Goal: Task Accomplishment & Management: Use online tool/utility

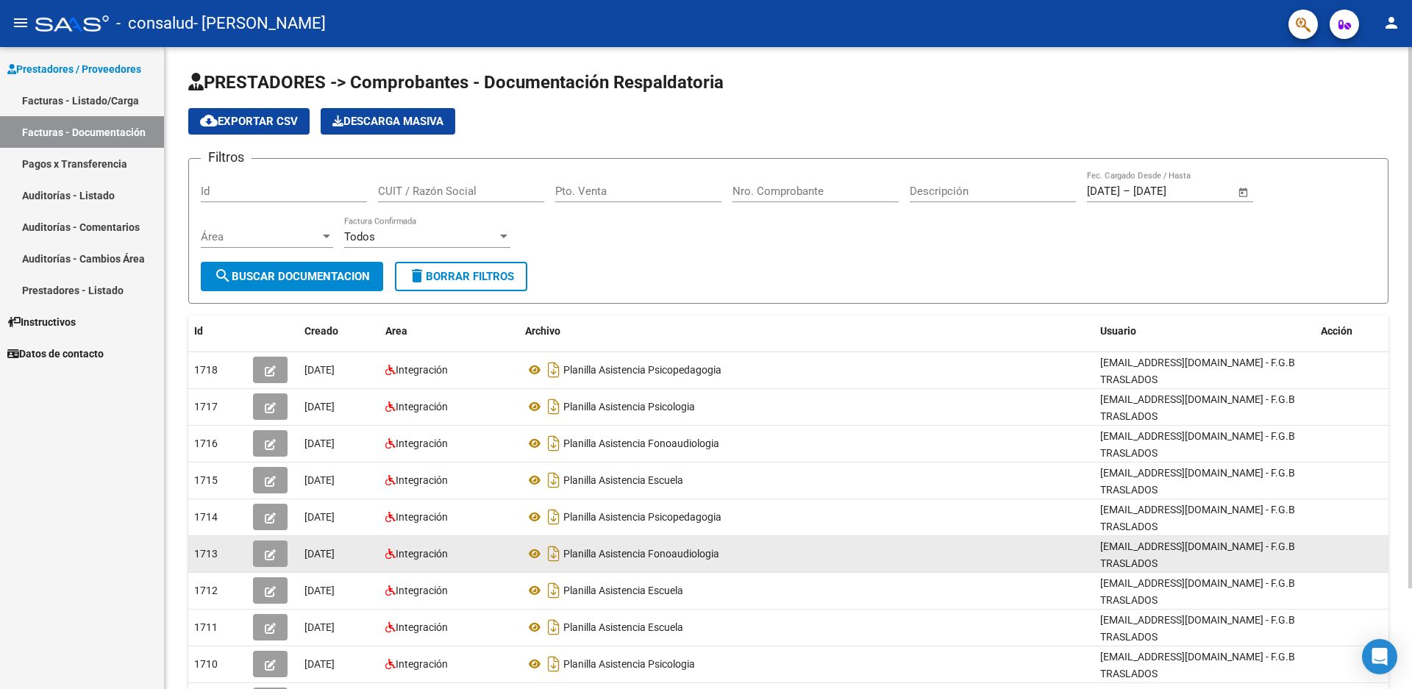
scroll to position [120, 0]
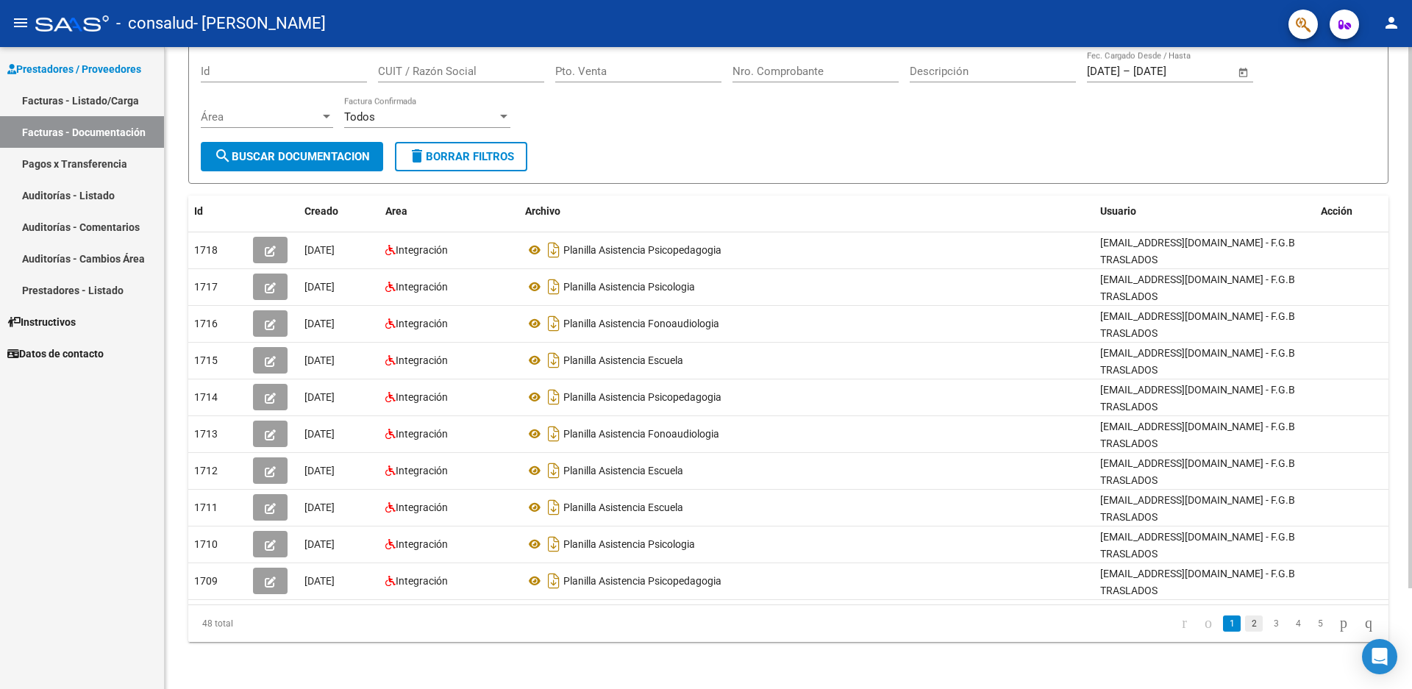
click at [1245, 622] on link "2" at bounding box center [1254, 623] width 18 height 16
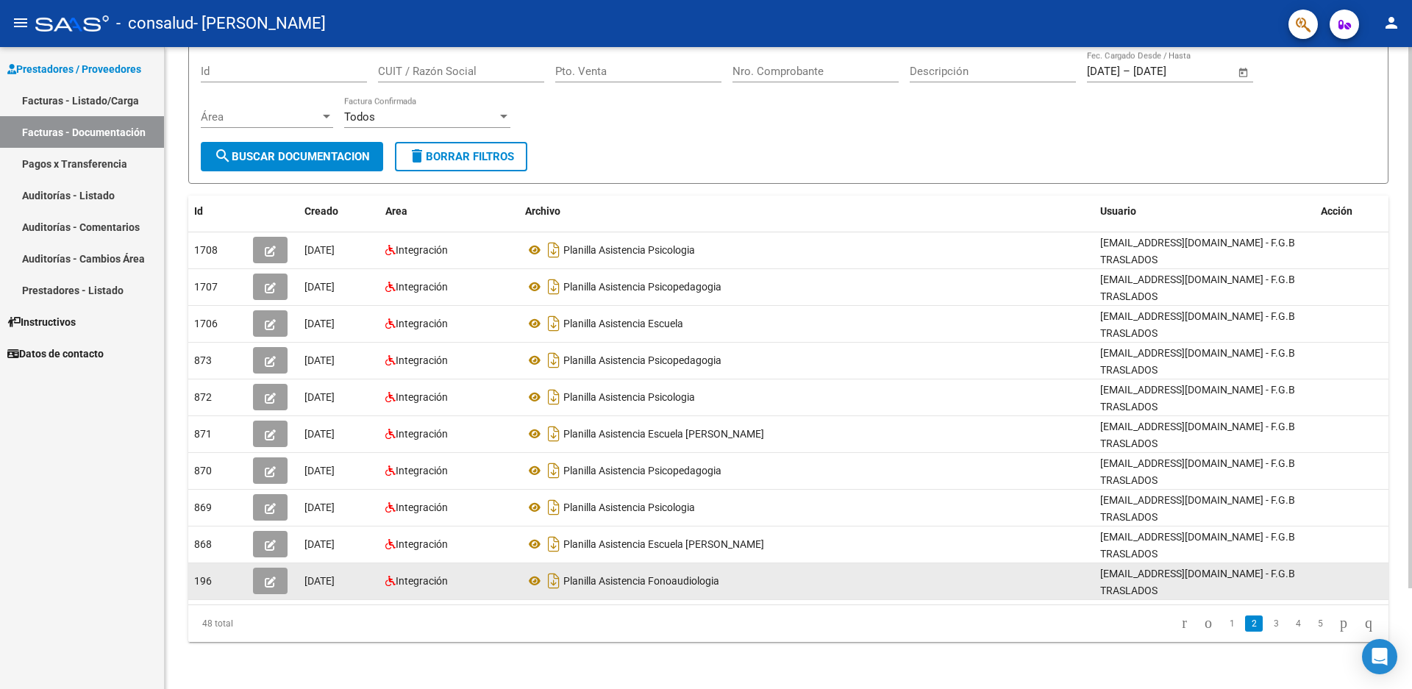
click at [272, 582] on icon "button" at bounding box center [270, 581] width 11 height 11
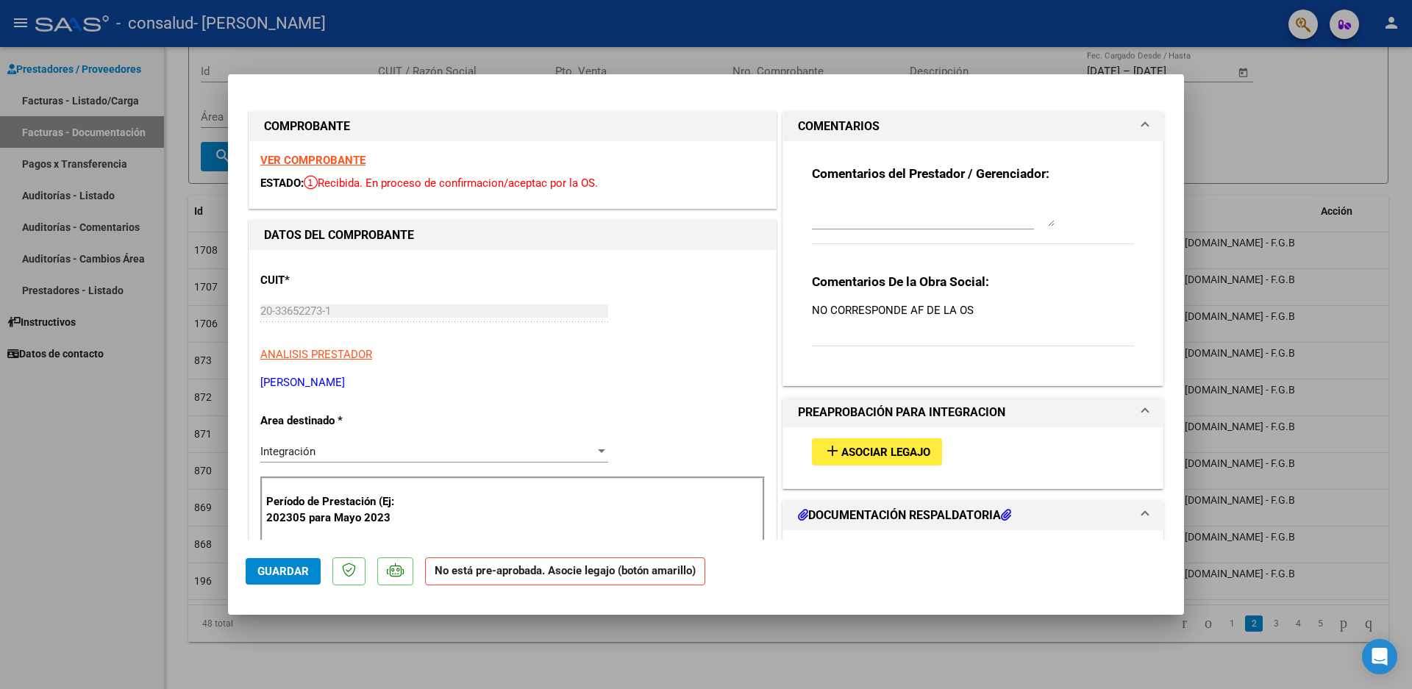
click at [1199, 99] on div at bounding box center [706, 344] width 1412 height 689
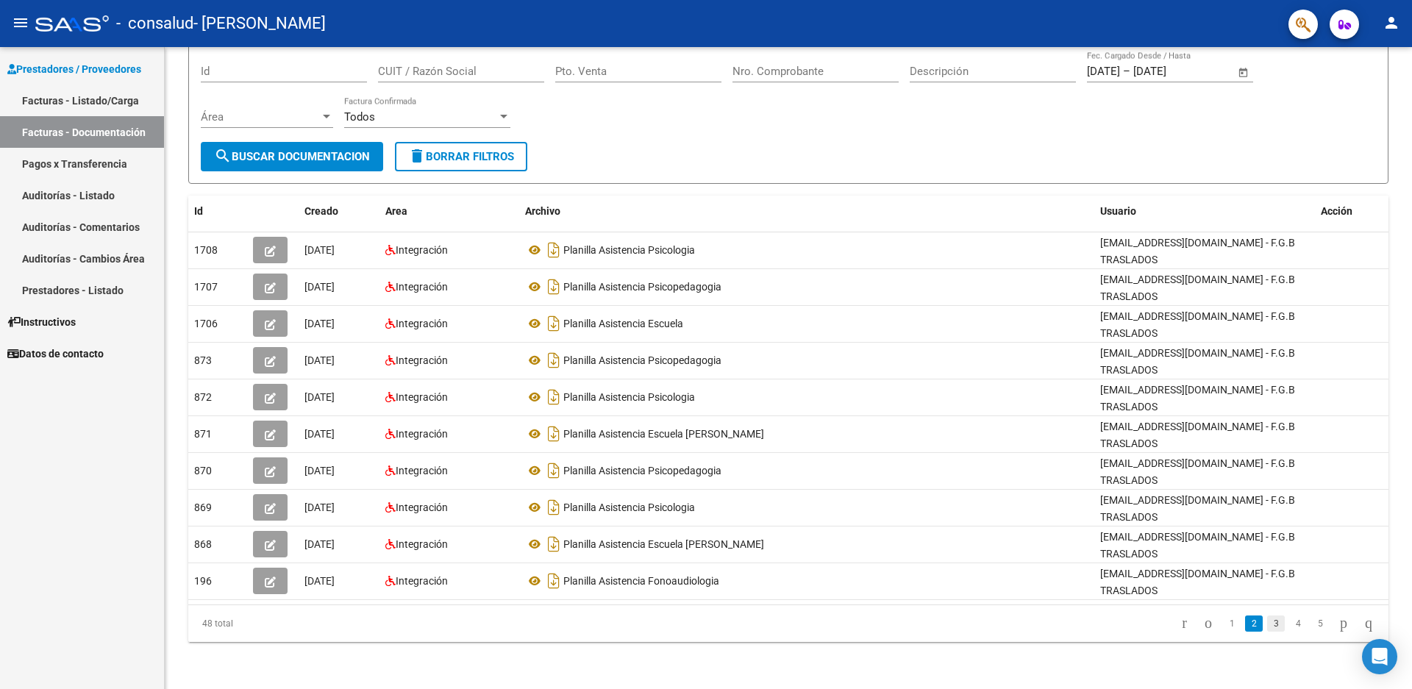
click at [1267, 623] on link "3" at bounding box center [1276, 623] width 18 height 16
click at [1362, 626] on icon "go to last page" at bounding box center [1368, 623] width 12 height 18
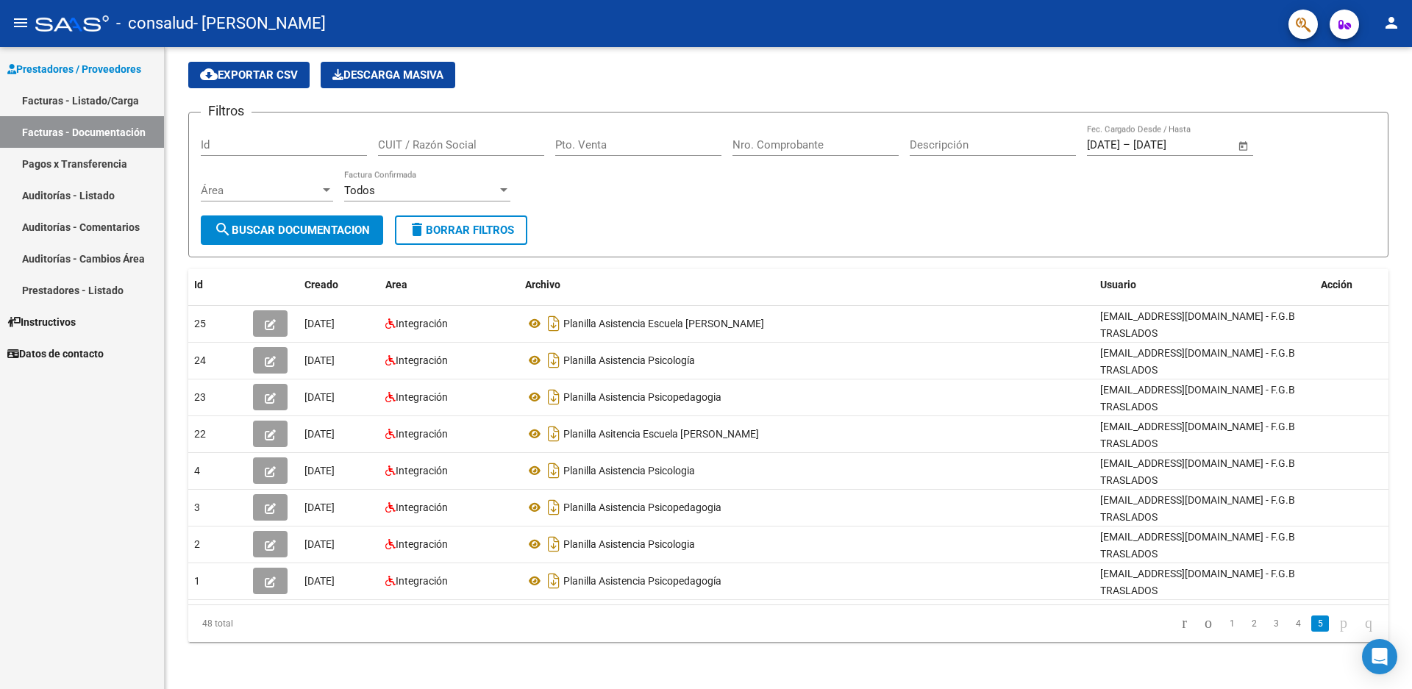
scroll to position [46, 0]
click at [1267, 622] on link "3" at bounding box center [1276, 623] width 18 height 16
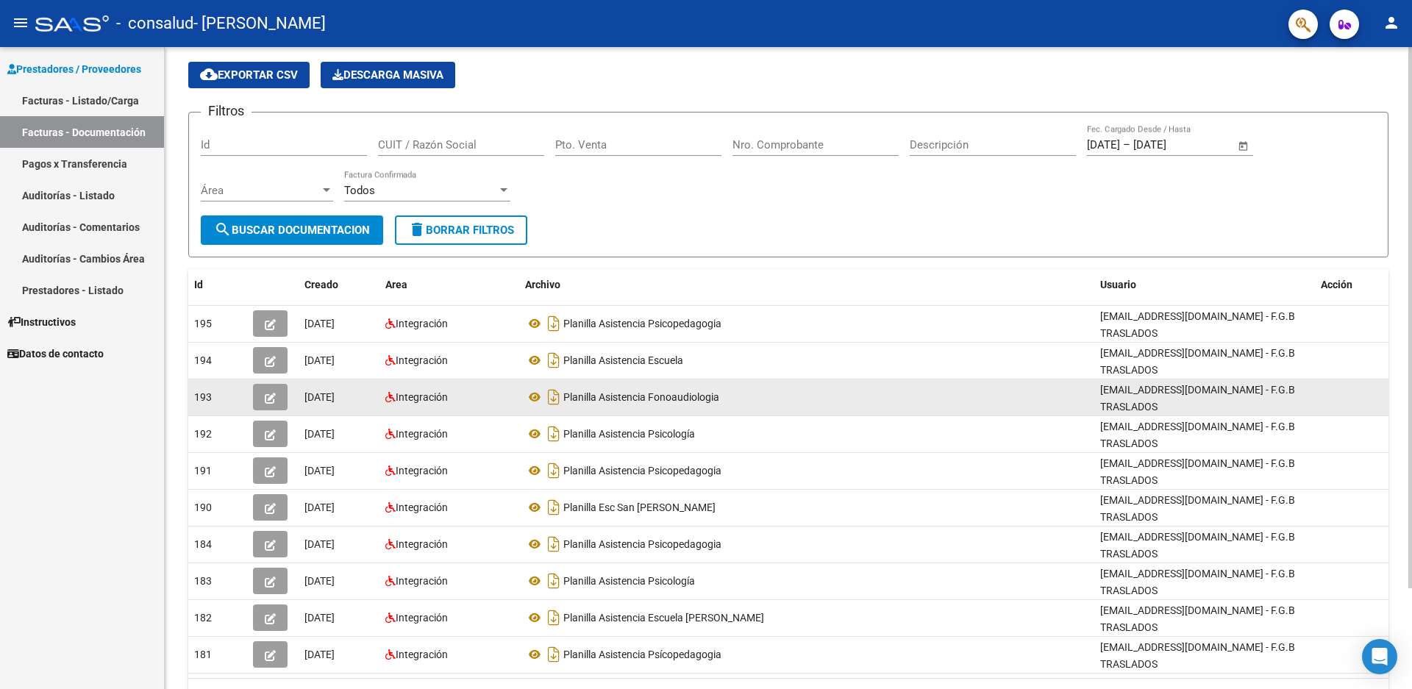
click at [273, 405] on button "button" at bounding box center [270, 397] width 35 height 26
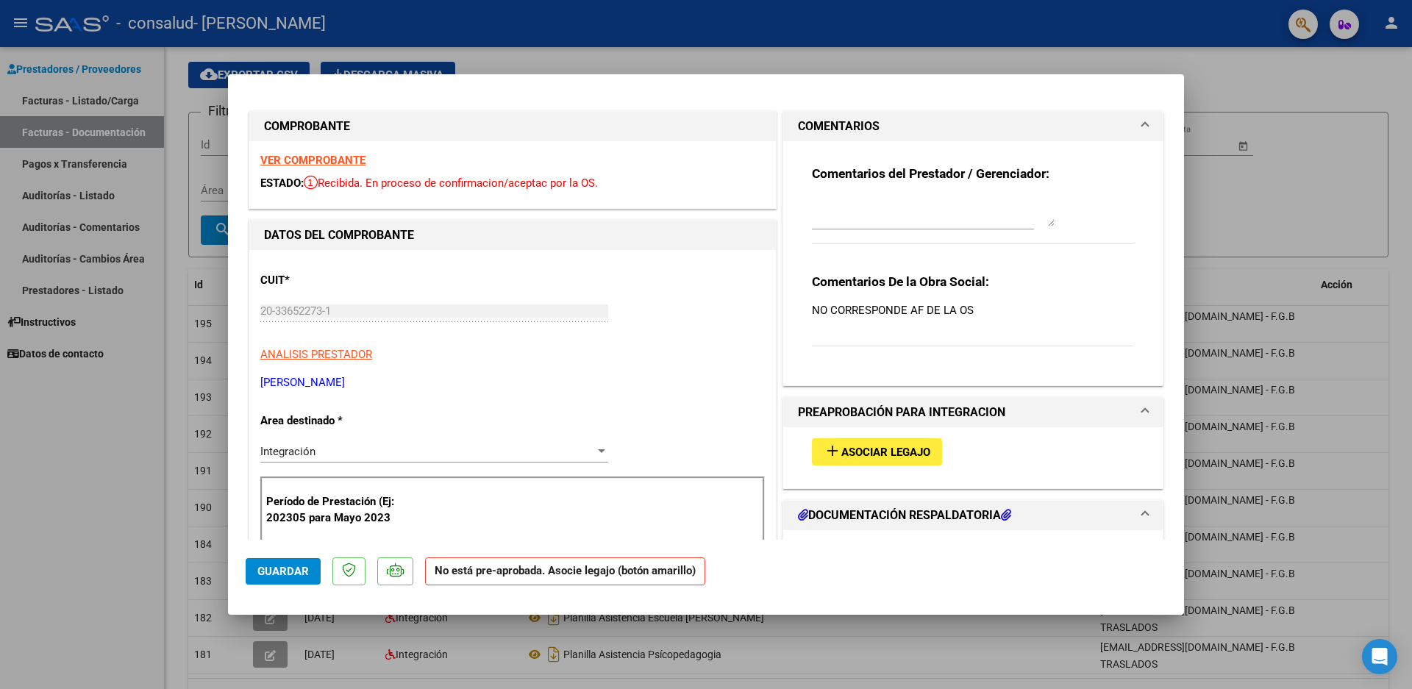
click at [1235, 188] on div at bounding box center [706, 344] width 1412 height 689
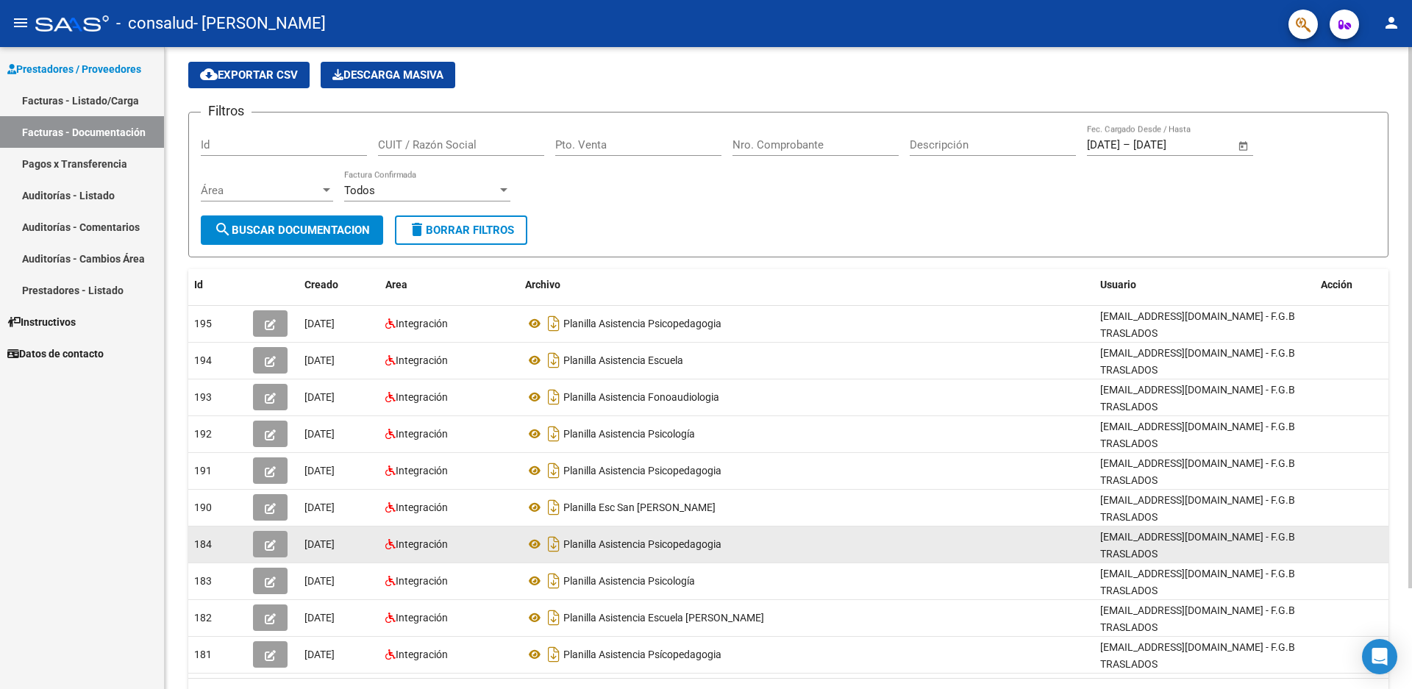
click at [284, 557] on datatable-body-cell at bounding box center [272, 544] width 51 height 36
click at [279, 544] on button "button" at bounding box center [270, 544] width 35 height 26
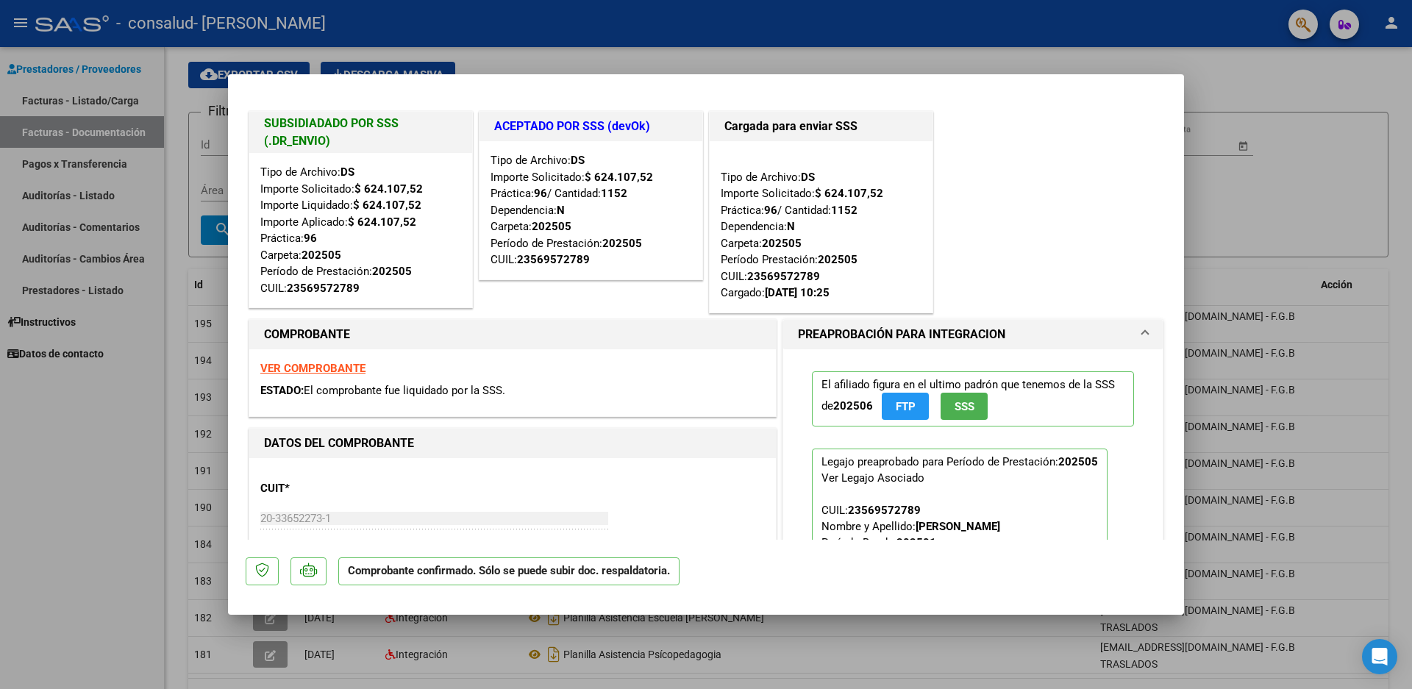
click at [1257, 241] on div at bounding box center [706, 344] width 1412 height 689
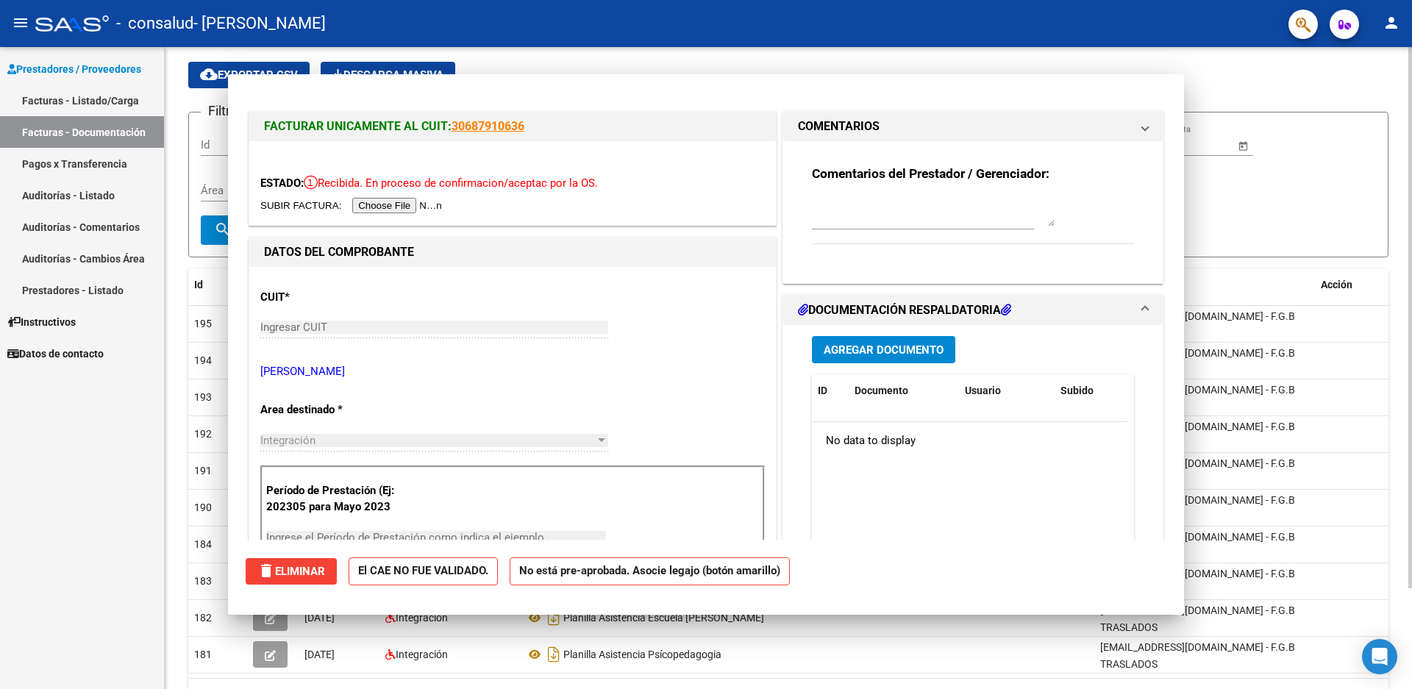
click at [1221, 240] on form "Filtros Id CUIT / Razón Social Pto. Venta Nro. Comprobante Descripción [DATE] […" at bounding box center [788, 185] width 1200 height 146
